Goal: Find specific page/section: Find specific page/section

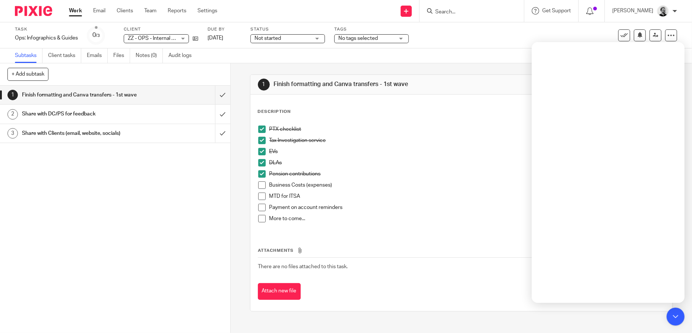
click at [477, 11] on input "Search" at bounding box center [468, 12] width 67 height 7
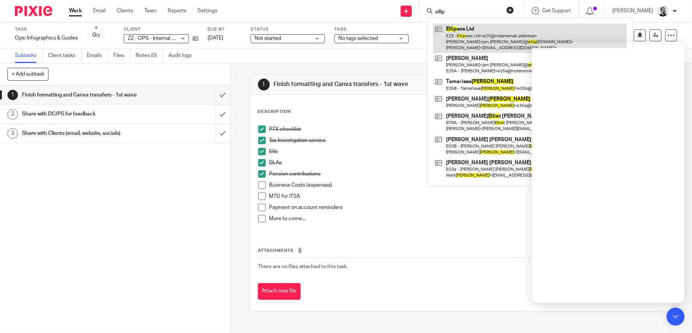
type input "ellip"
click at [470, 29] on link at bounding box center [530, 37] width 194 height 29
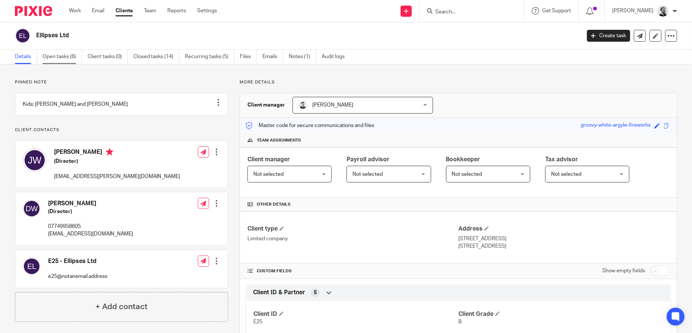
click at [73, 57] on link "Open tasks (6)" at bounding box center [62, 57] width 40 height 15
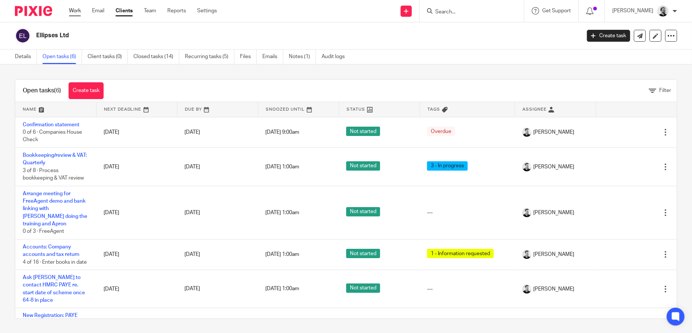
click at [72, 9] on link "Work" at bounding box center [75, 10] width 12 height 7
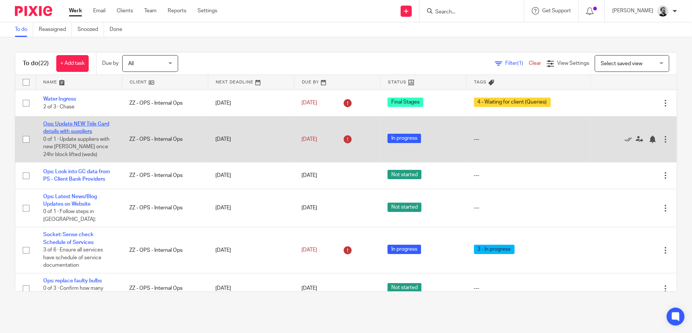
click at [67, 123] on link "Ops: Update NEW Tide Card details with suppliers" at bounding box center [76, 127] width 66 height 13
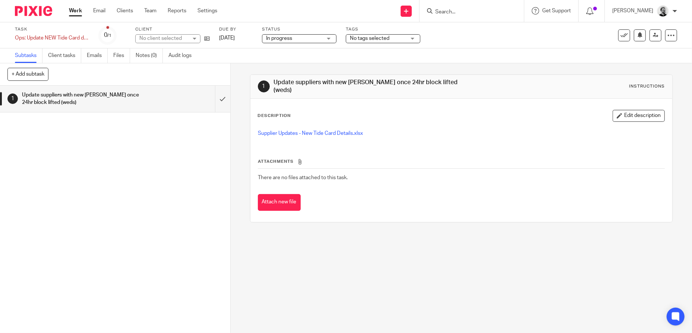
click at [328, 42] on div "In progress In progress" at bounding box center [299, 38] width 75 height 9
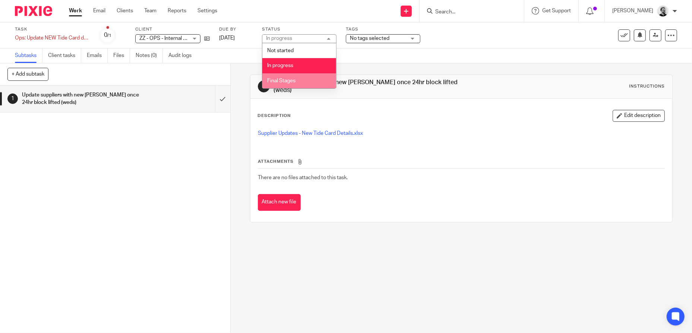
click at [303, 78] on li "Final Stages" at bounding box center [299, 80] width 74 height 15
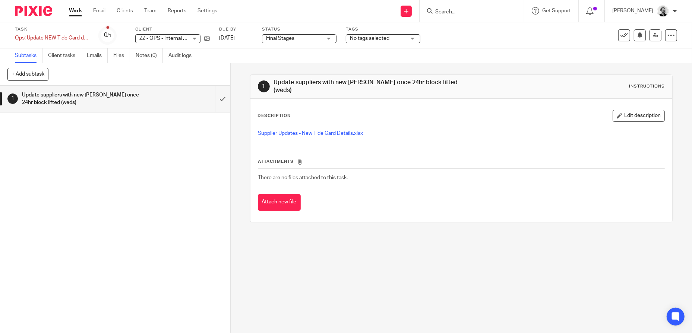
click at [77, 11] on link "Work" at bounding box center [75, 10] width 13 height 7
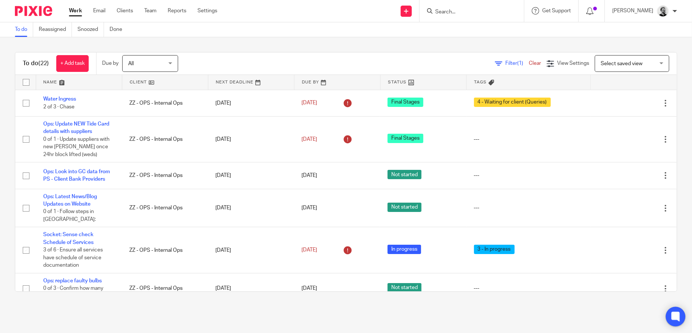
click at [680, 315] on icon at bounding box center [676, 317] width 12 height 12
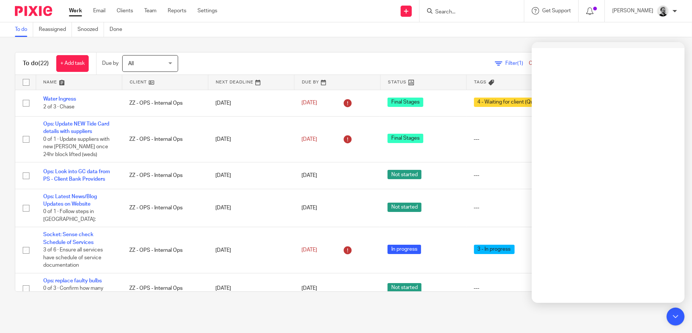
click at [416, 53] on div "To do (22) + Add task Due by All All Today Tomorrow This week Next week This mo…" at bounding box center [345, 64] width 661 height 22
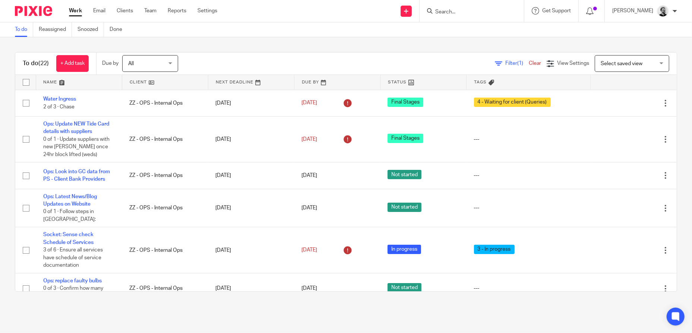
click at [479, 13] on input "Search" at bounding box center [468, 12] width 67 height 7
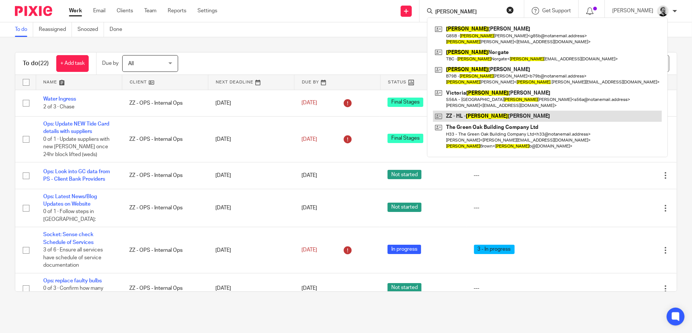
type input "helen"
click at [512, 114] on link at bounding box center [547, 116] width 229 height 11
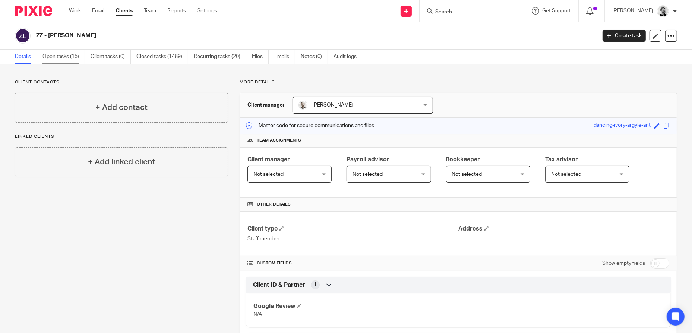
click at [70, 55] on link "Open tasks (15)" at bounding box center [63, 57] width 42 height 15
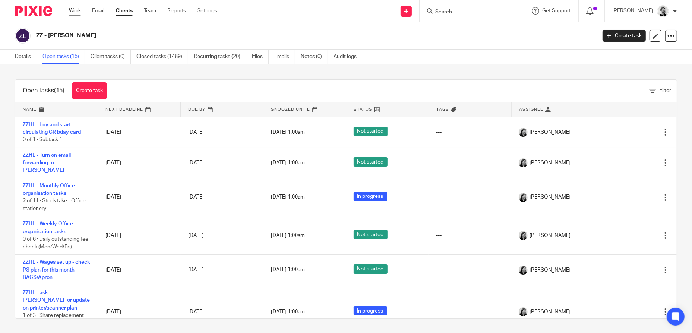
click at [79, 9] on link "Work" at bounding box center [75, 10] width 12 height 7
